Goal: Information Seeking & Learning: Learn about a topic

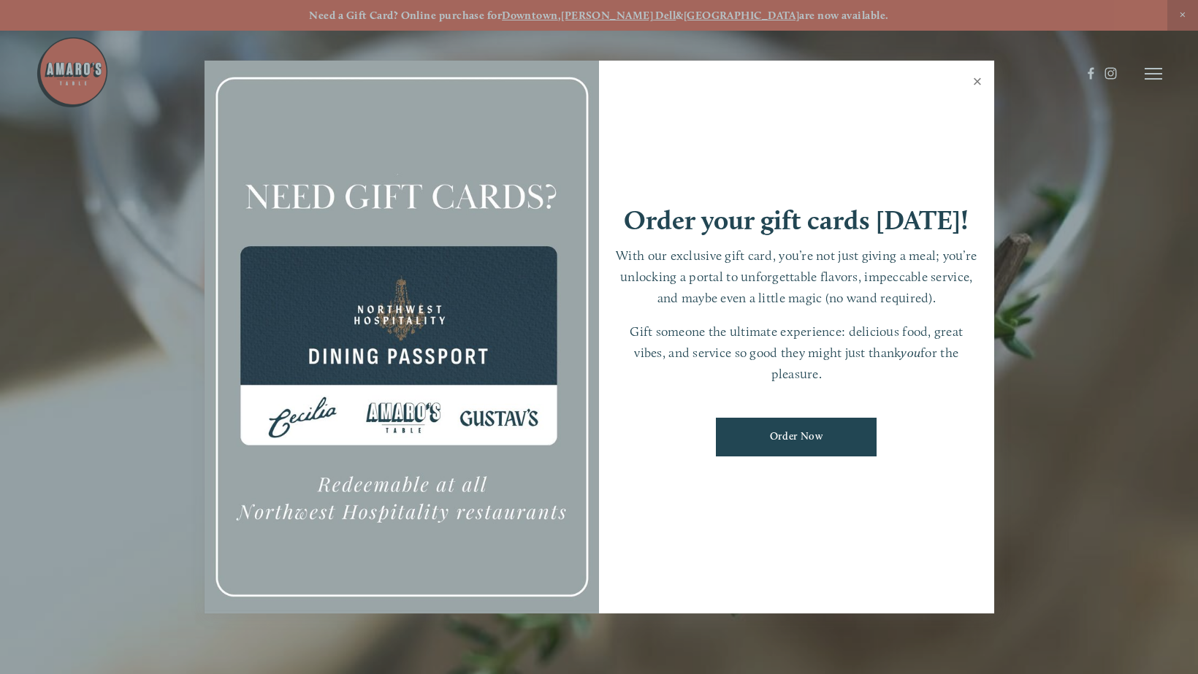
click at [985, 79] on link "Close" at bounding box center [977, 83] width 28 height 41
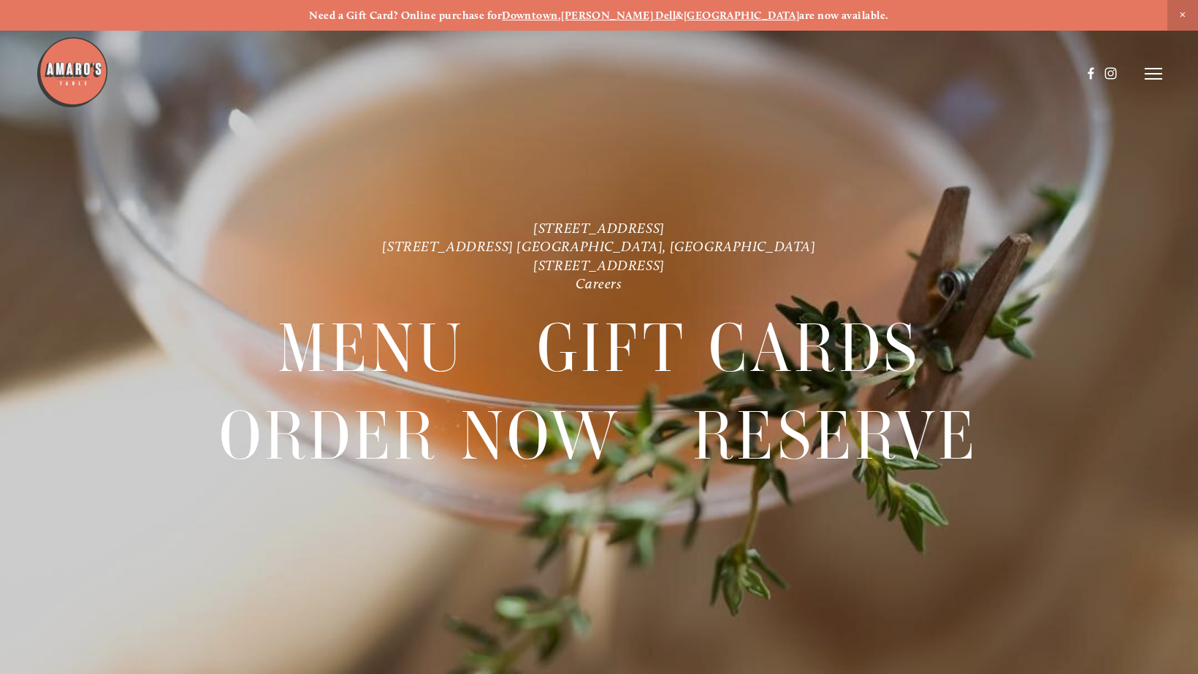
click at [965, 85] on div at bounding box center [558, 73] width 1045 height 75
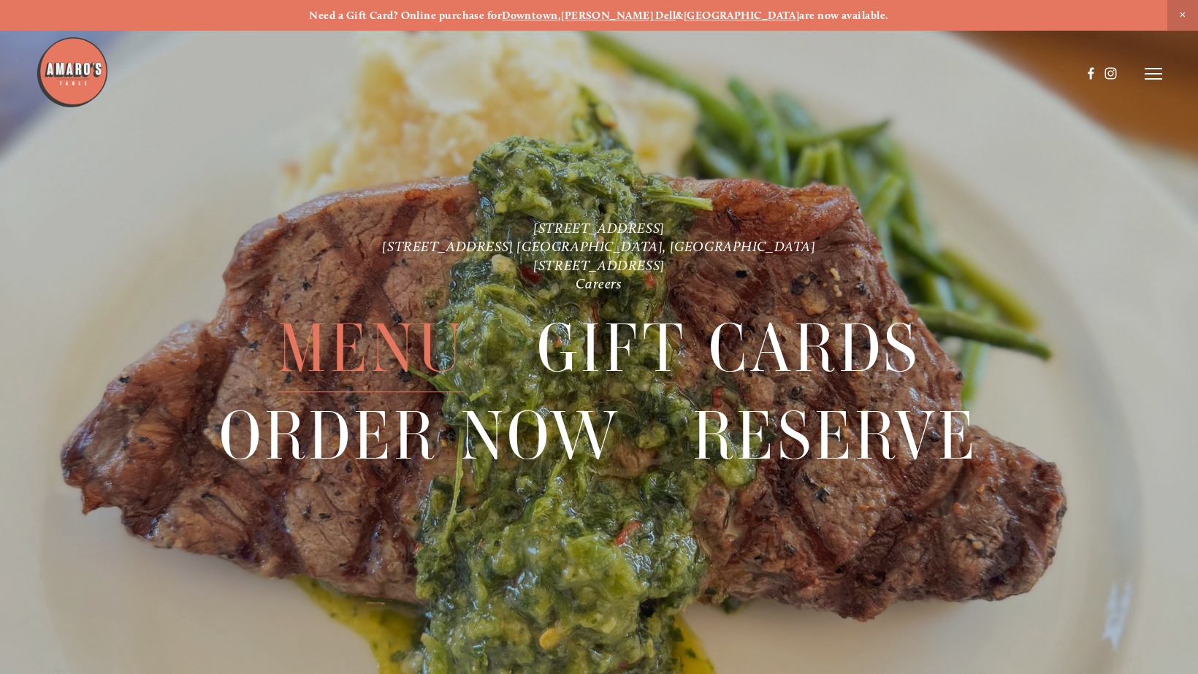
click at [440, 338] on span "Menu" at bounding box center [371, 348] width 187 height 87
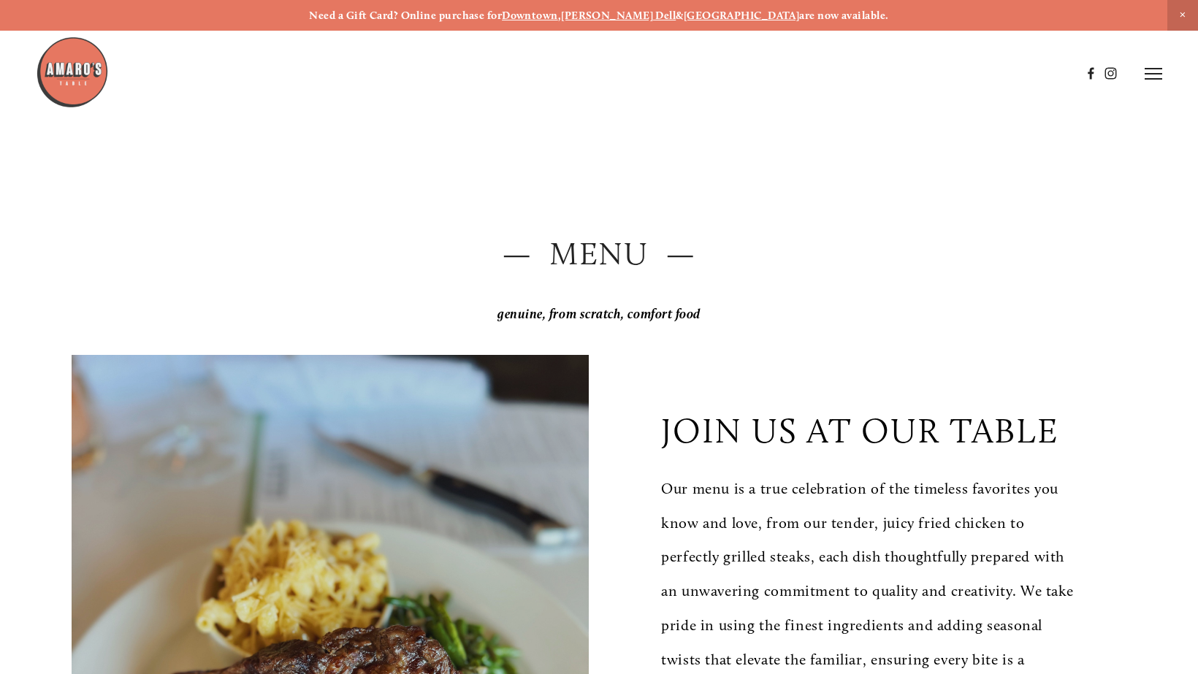
click at [1158, 65] on header "Menu Order Now Visit Gallery 0" at bounding box center [599, 73] width 1126 height 147
click at [1148, 69] on icon at bounding box center [1154, 73] width 18 height 13
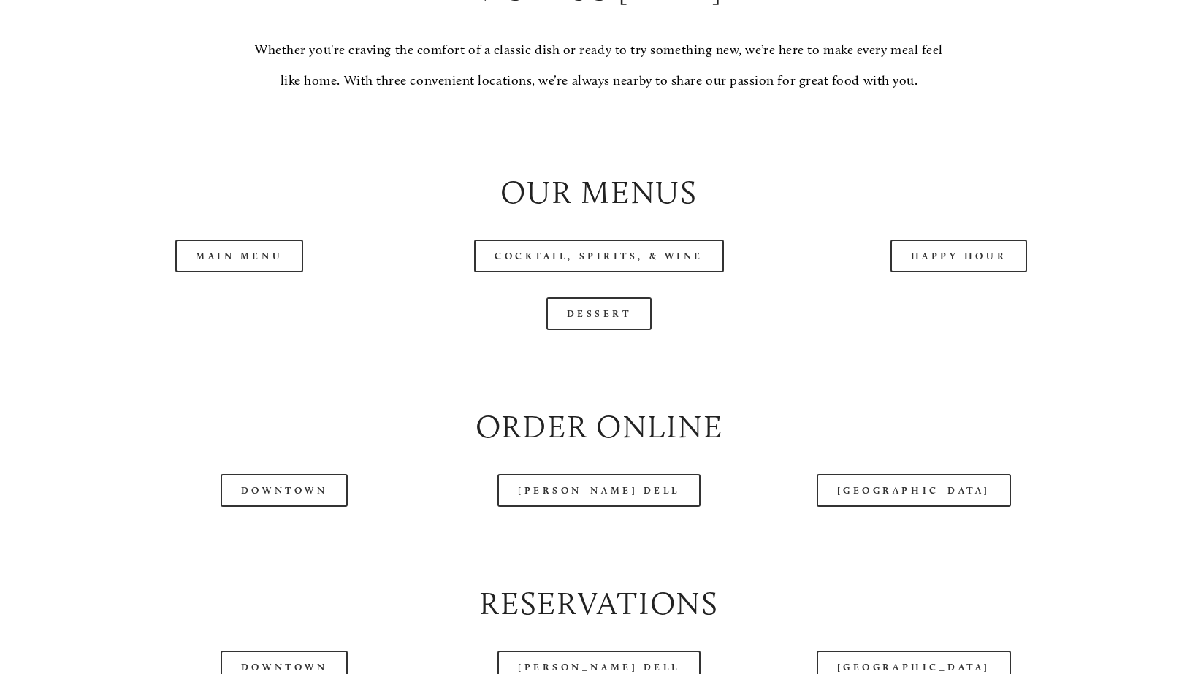
scroll to position [1467, 0]
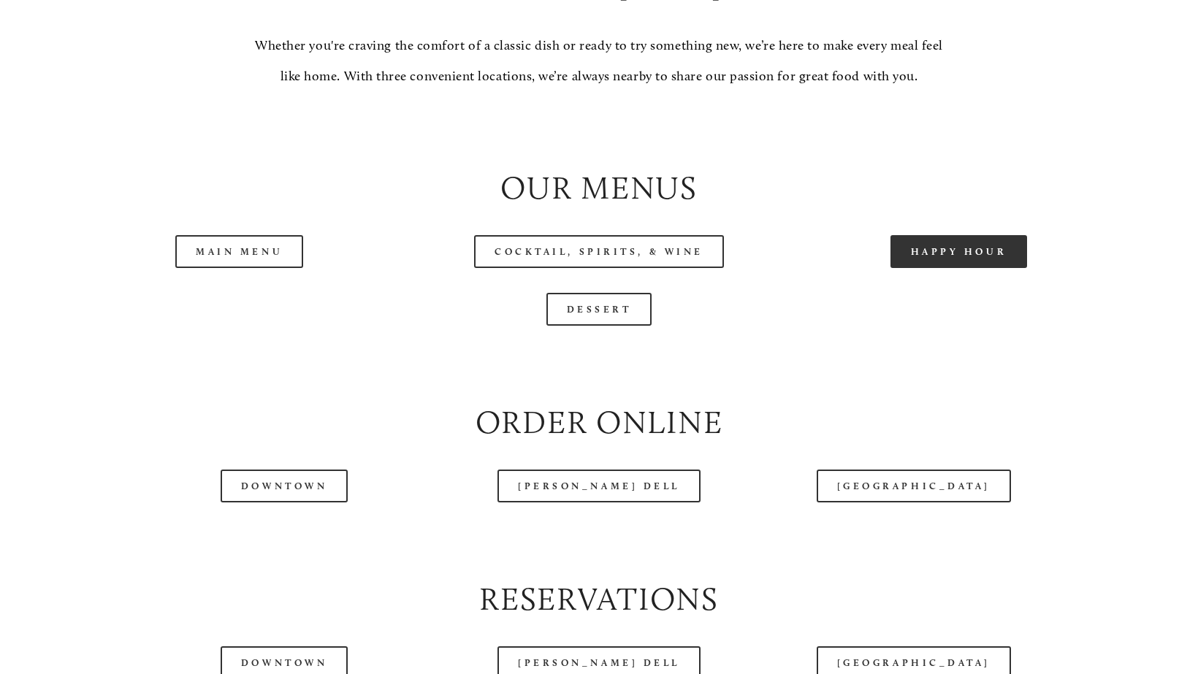
click at [893, 242] on link "Happy Hour" at bounding box center [958, 251] width 137 height 33
